Goal: Task Accomplishment & Management: Manage account settings

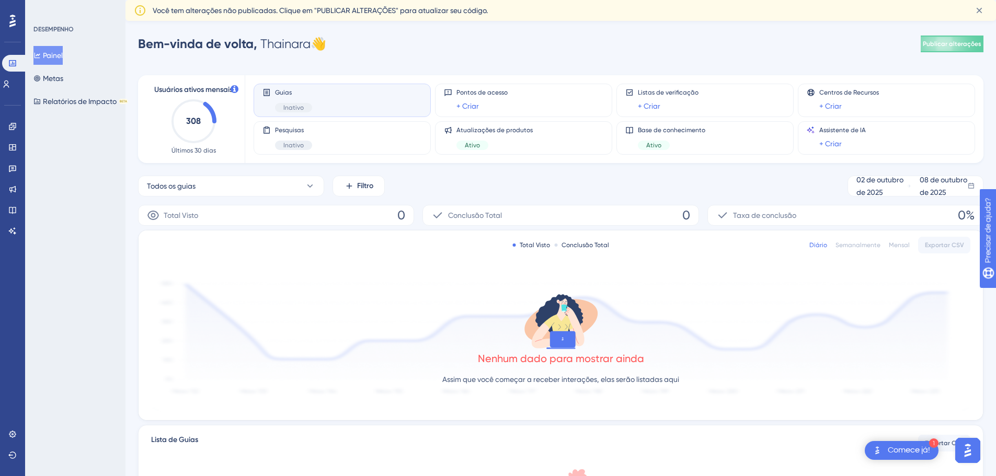
click at [501, 180] on div "Todos os guias Filtro 02 de outubro de 2025 08 de outubro de 2025" at bounding box center [560, 186] width 845 height 21
click at [8, 435] on icon at bounding box center [12, 434] width 8 height 8
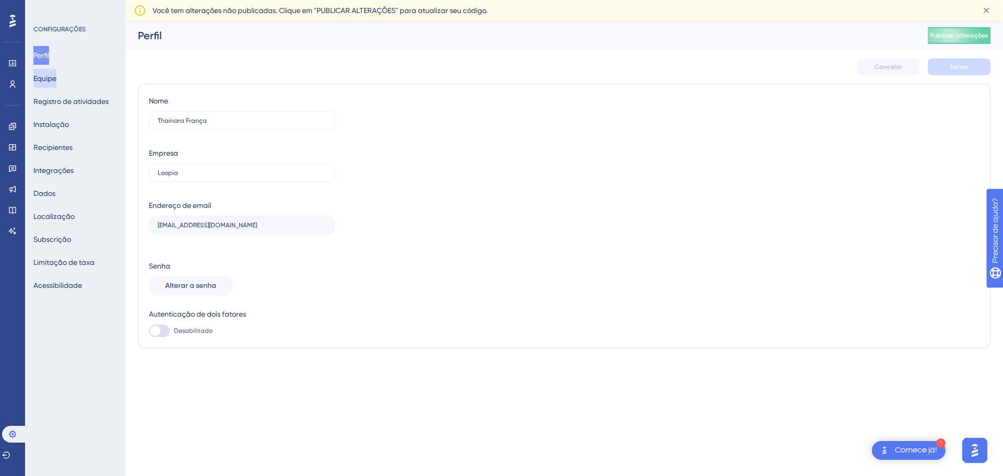
click at [48, 77] on font "Equipe" at bounding box center [44, 78] width 23 height 8
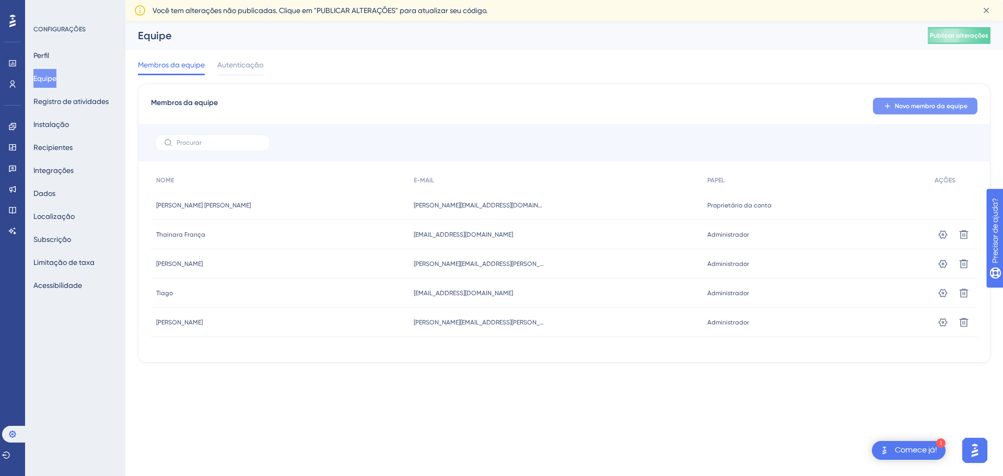
click at [910, 103] on font "Novo membro da equipe" at bounding box center [931, 105] width 73 height 7
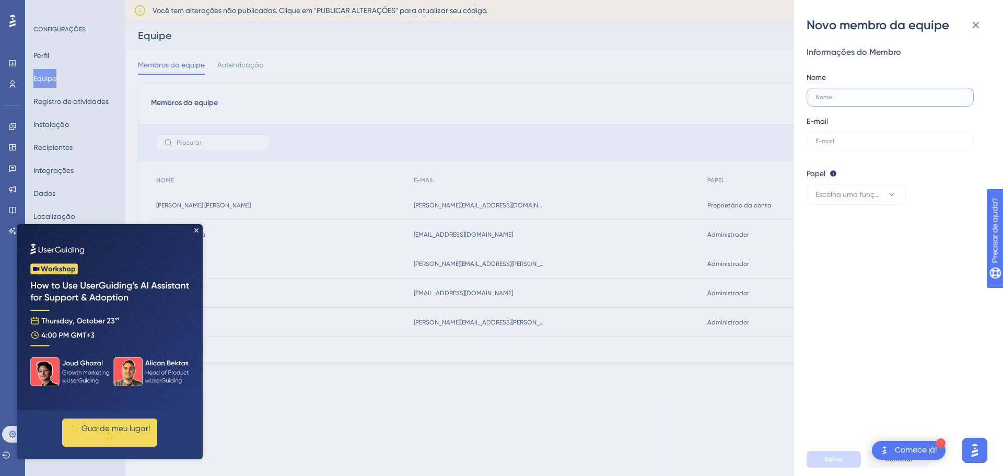
click at [848, 99] on input "text" at bounding box center [890, 97] width 149 height 7
type input "[PERSON_NAME]"
click at [838, 137] on input "text" at bounding box center [890, 140] width 149 height 7
paste input "[EMAIL_ADDRESS][PERSON_NAME][DOMAIN_NAME]"
type input "[EMAIL_ADDRESS][PERSON_NAME][DOMAIN_NAME]"
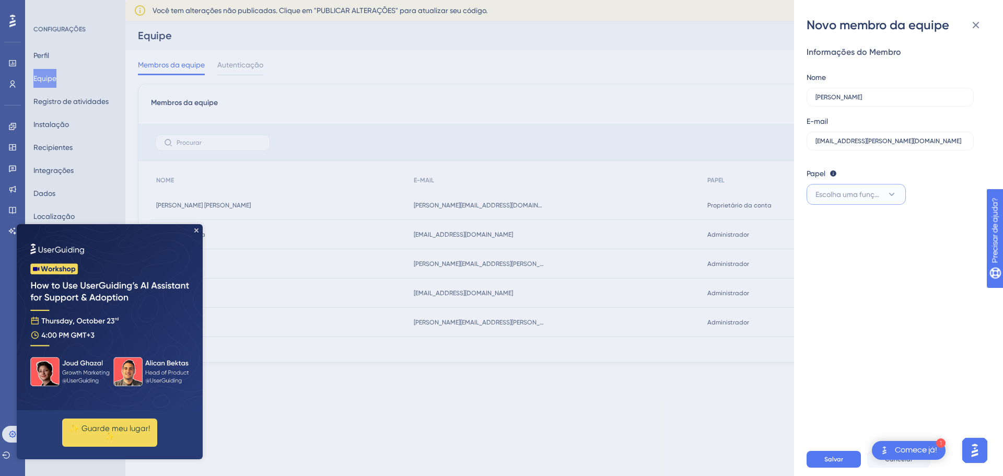
click at [887, 189] on icon at bounding box center [892, 194] width 10 height 10
click at [892, 198] on icon at bounding box center [892, 194] width 10 height 10
click at [853, 226] on font "Administrador" at bounding box center [846, 226] width 48 height 8
drag, startPoint x: 839, startPoint y: 99, endPoint x: 812, endPoint y: 98, distance: 27.2
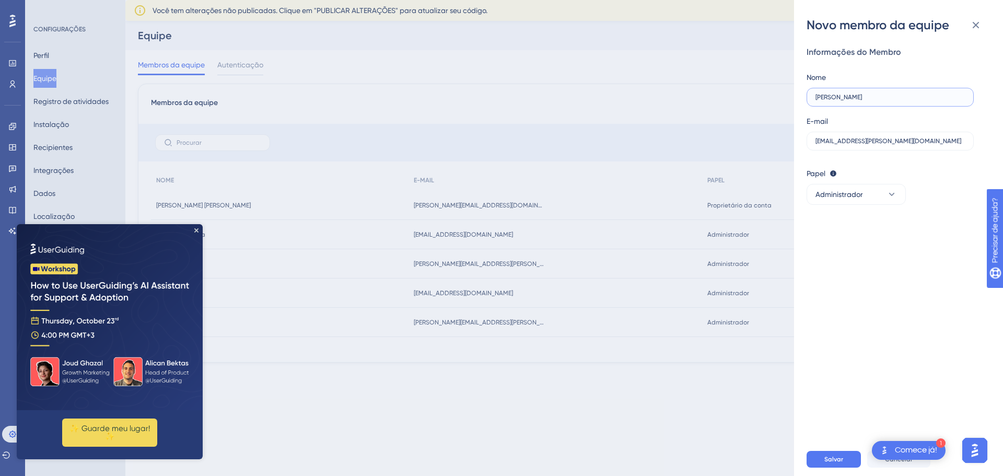
click at [812, 98] on label "[PERSON_NAME]" at bounding box center [890, 97] width 167 height 19
click at [862, 99] on input "[PERSON_NAME]" at bounding box center [890, 97] width 149 height 7
click at [833, 457] on font "Salvar" at bounding box center [834, 459] width 19 height 7
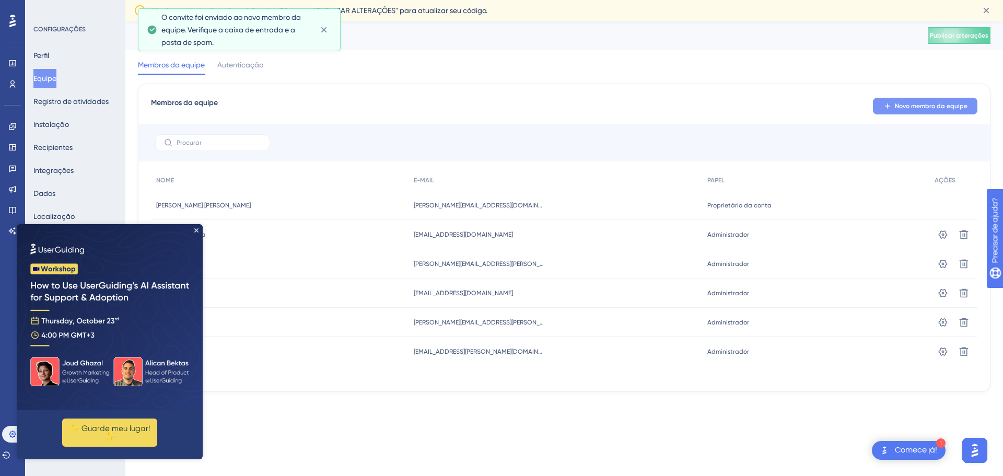
click at [908, 107] on font "Novo membro da equipe" at bounding box center [931, 105] width 73 height 7
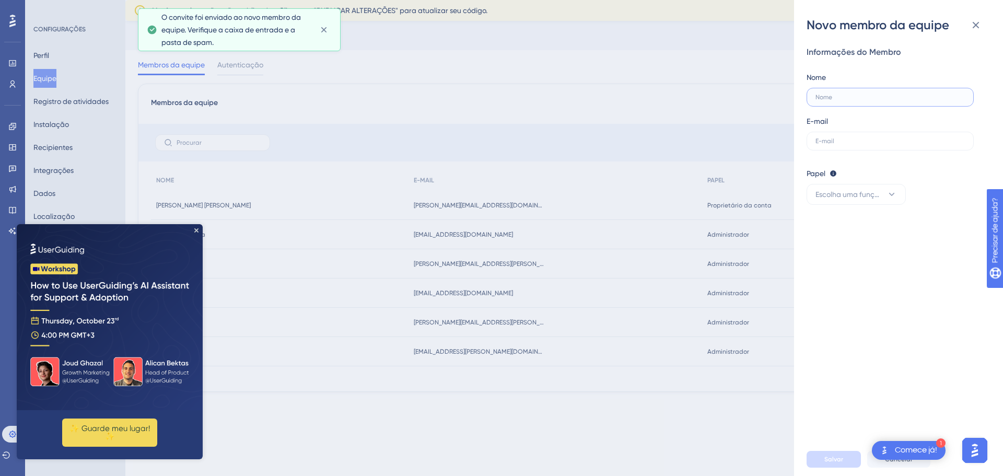
click at [839, 97] on input "text" at bounding box center [890, 97] width 149 height 7
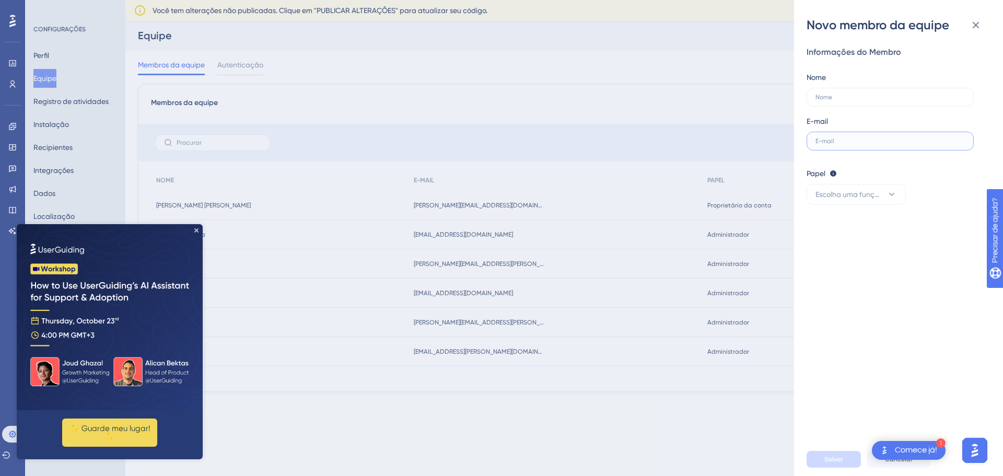
click at [838, 143] on input "text" at bounding box center [890, 140] width 149 height 7
paste input "[EMAIL_ADDRESS][DOMAIN_NAME]"
type input "[EMAIL_ADDRESS][DOMAIN_NAME]"
click at [846, 98] on input "text" at bounding box center [890, 97] width 149 height 7
type input "[PERSON_NAME]"
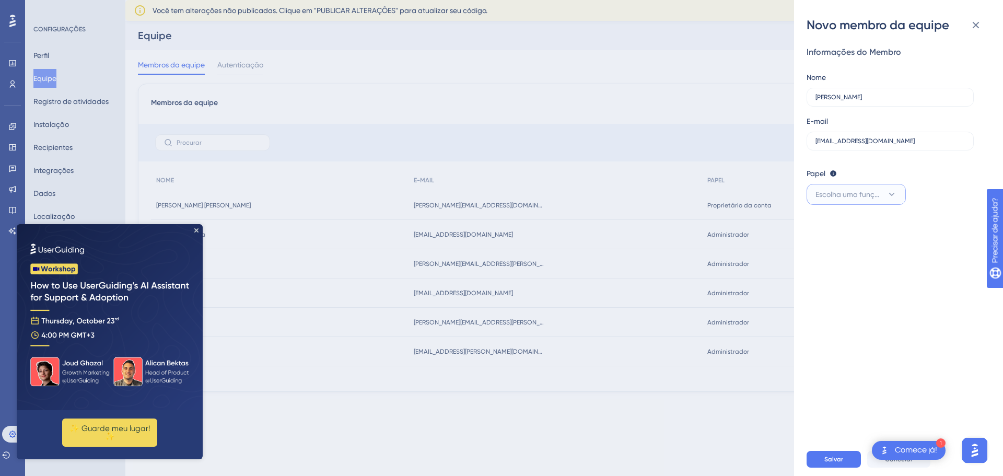
click at [892, 194] on icon at bounding box center [892, 194] width 10 height 10
click at [847, 222] on font "Administrador" at bounding box center [846, 226] width 48 height 8
click at [836, 457] on font "Salvar" at bounding box center [834, 459] width 19 height 7
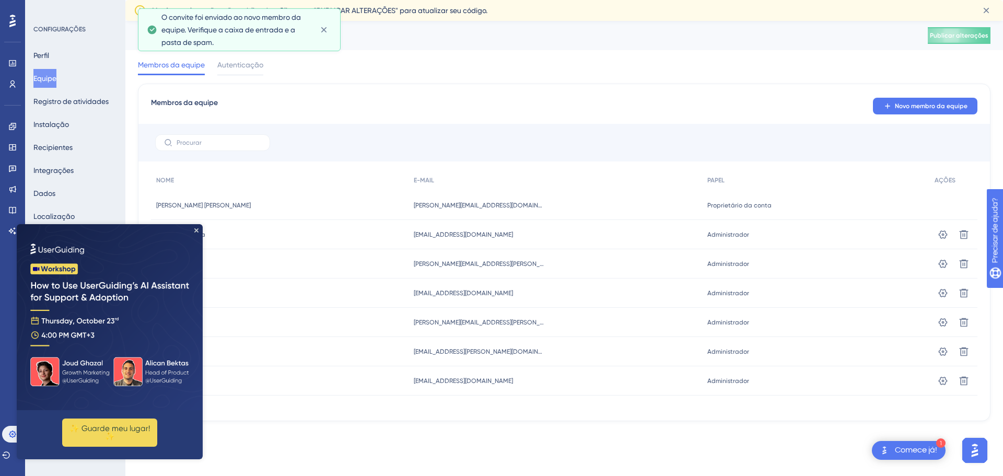
click at [194, 229] on img at bounding box center [110, 317] width 186 height 186
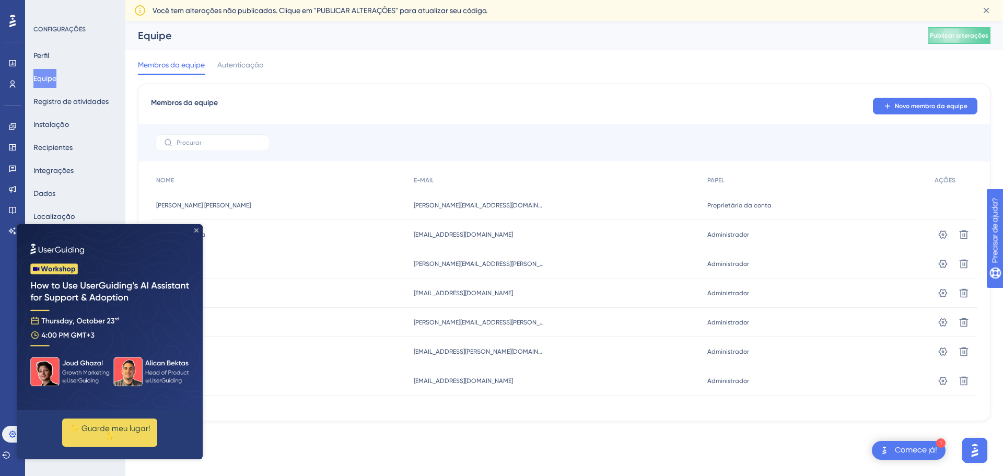
click at [197, 229] on icon "Fechar visualização" at bounding box center [196, 230] width 4 height 4
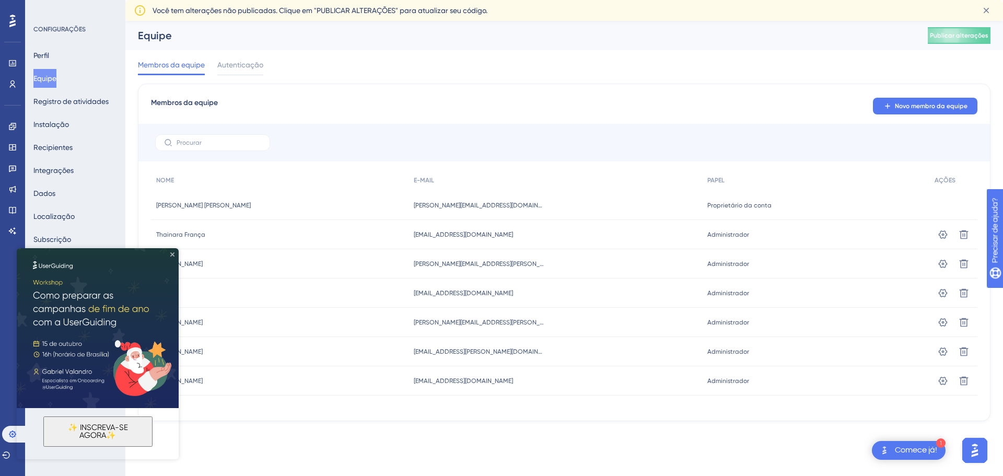
click at [171, 254] on icon "Fechar visualização" at bounding box center [172, 254] width 4 height 4
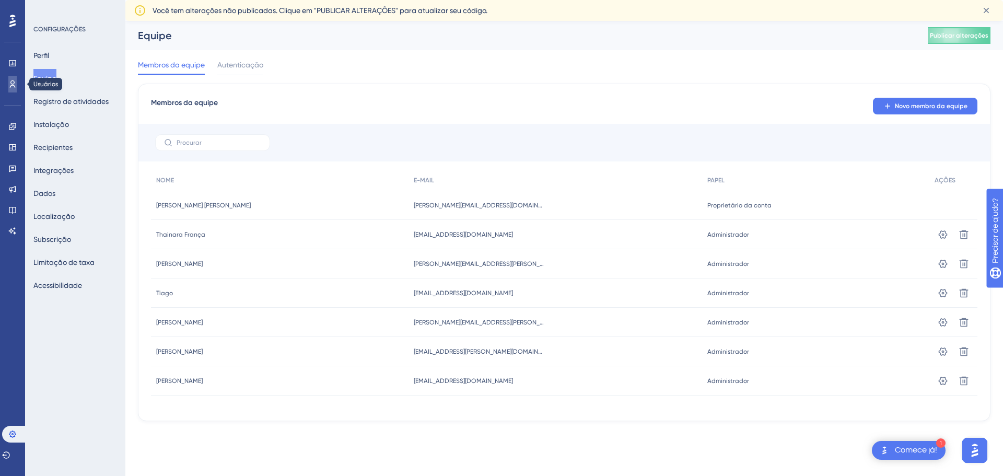
click at [11, 83] on icon at bounding box center [13, 83] width 6 height 7
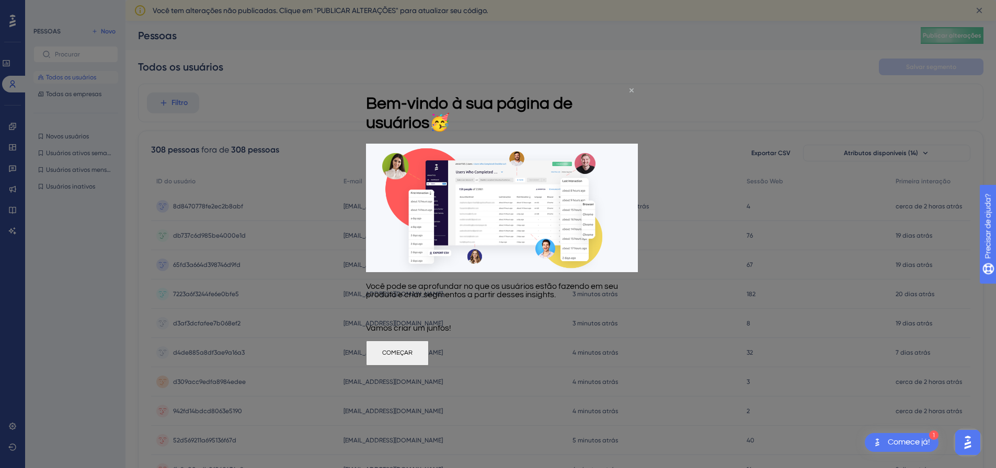
click at [631, 90] on icon "Fechar visualização" at bounding box center [631, 90] width 4 height 4
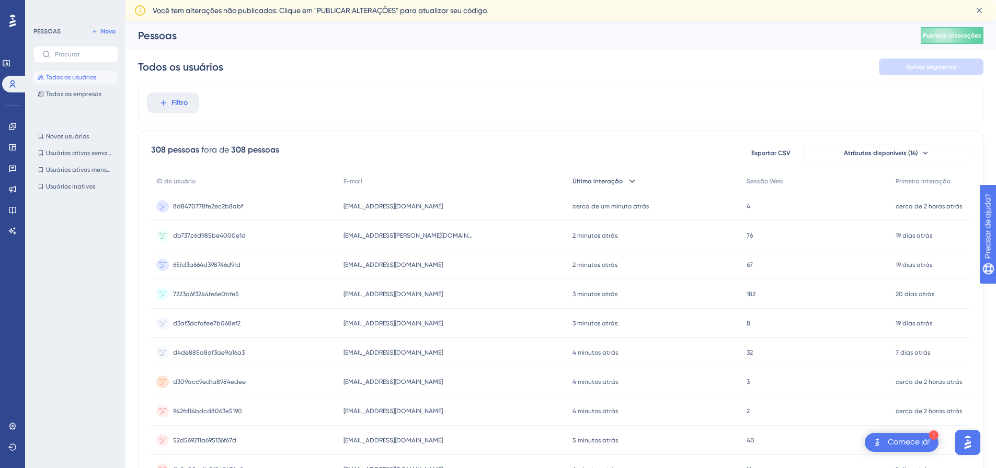
click at [629, 180] on icon at bounding box center [632, 181] width 10 height 10
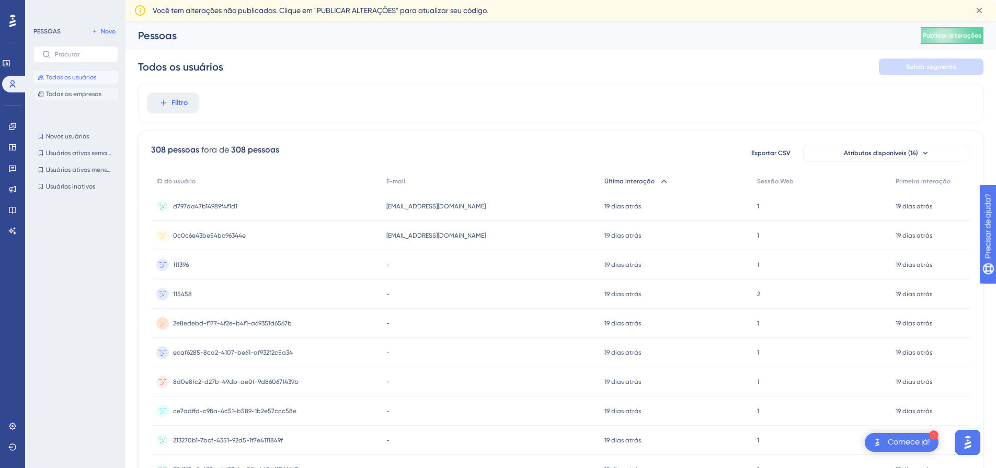
click at [99, 94] on font "Todas as empresas" at bounding box center [73, 93] width 55 height 7
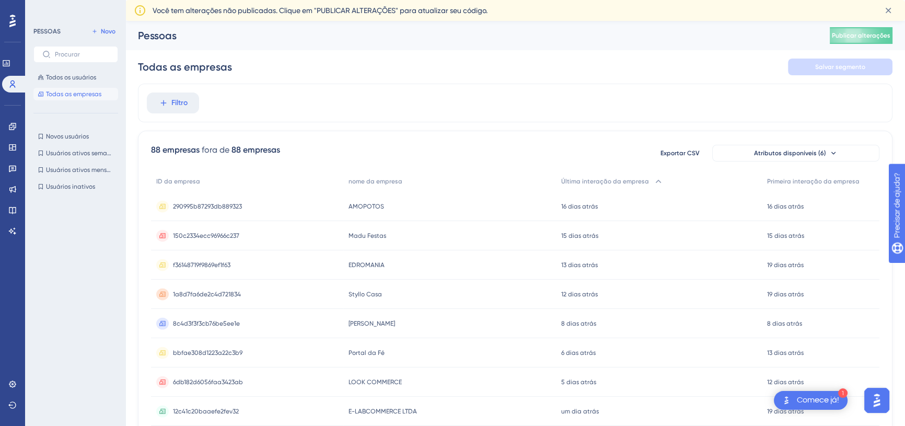
drag, startPoint x: 966, startPoint y: 1, endPoint x: 647, endPoint y: 125, distance: 343.2
